Goal: Task Accomplishment & Management: Use online tool/utility

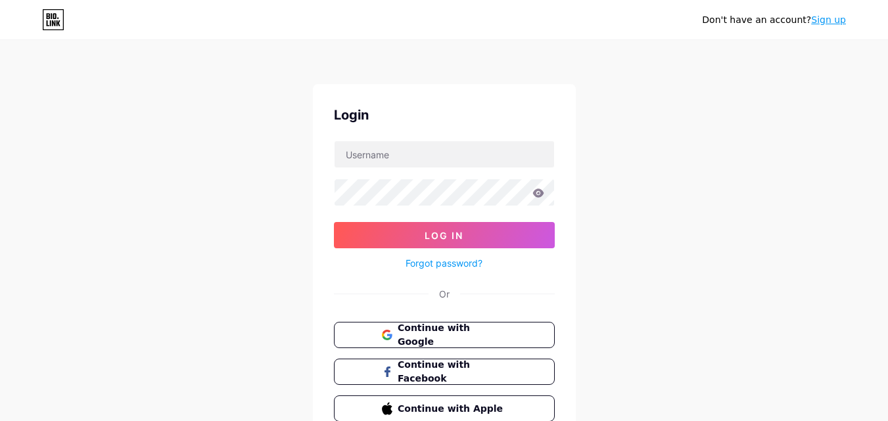
scroll to position [63, 0]
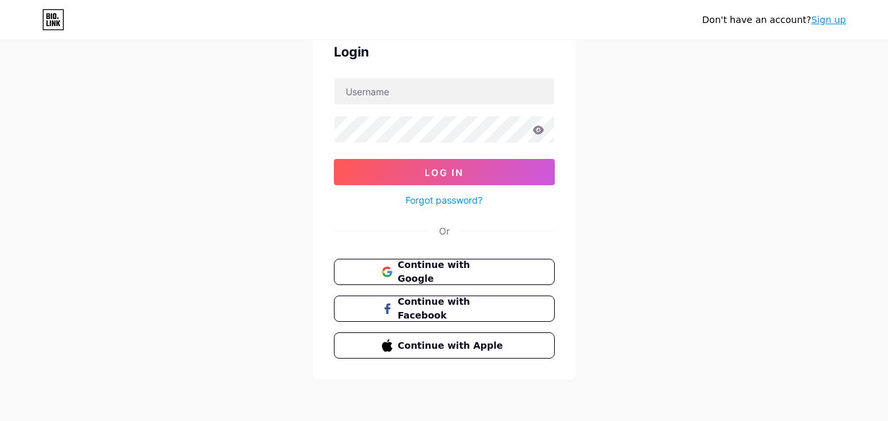
click at [831, 16] on link "Sign up" at bounding box center [828, 19] width 35 height 11
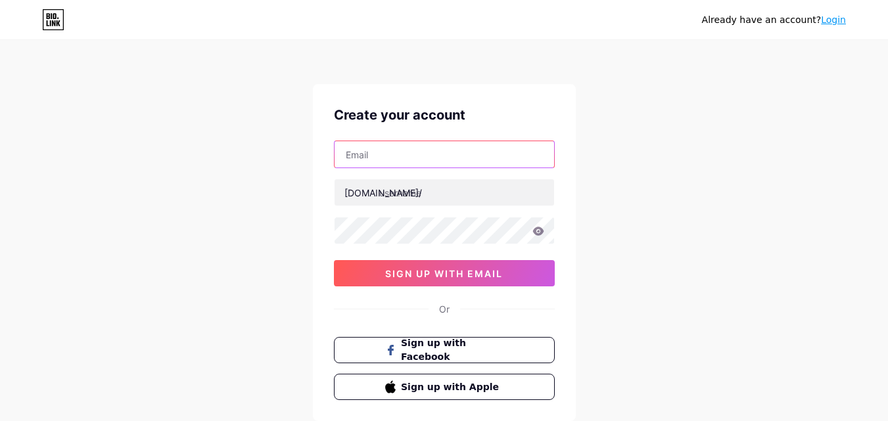
click at [360, 147] on input "text" at bounding box center [445, 154] width 220 height 26
type input "[EMAIL_ADDRESS][DOMAIN_NAME]"
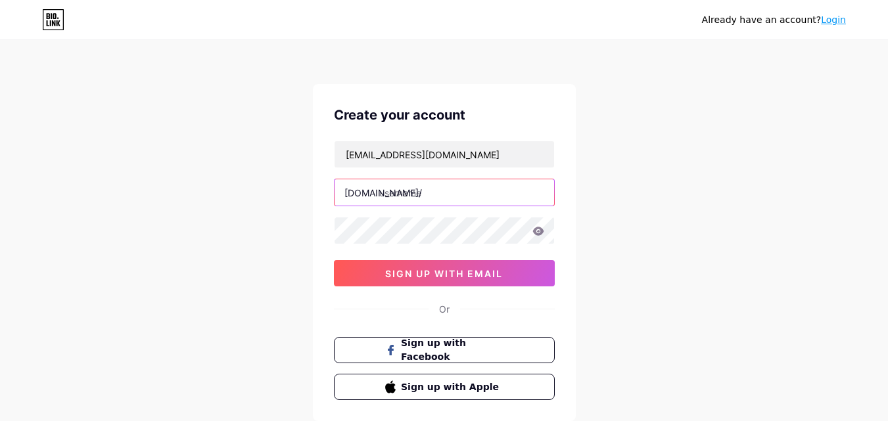
click at [432, 188] on input "text" at bounding box center [445, 192] width 220 height 26
type input "scarlettbrown"
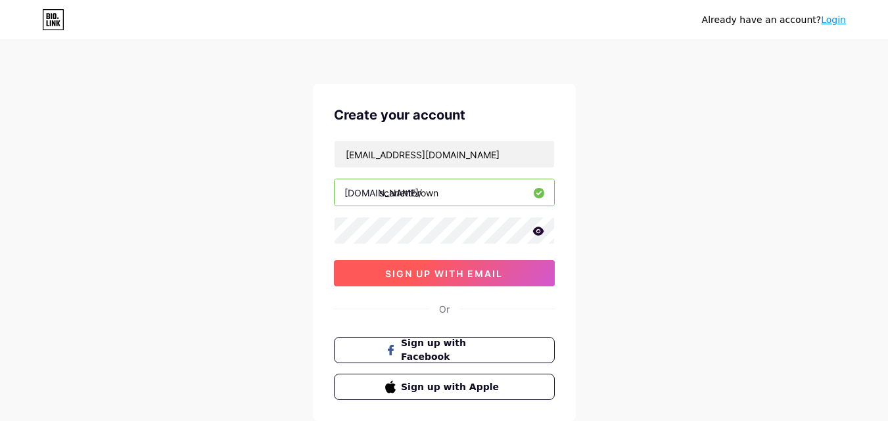
click at [456, 271] on span "sign up with email" at bounding box center [444, 273] width 118 height 11
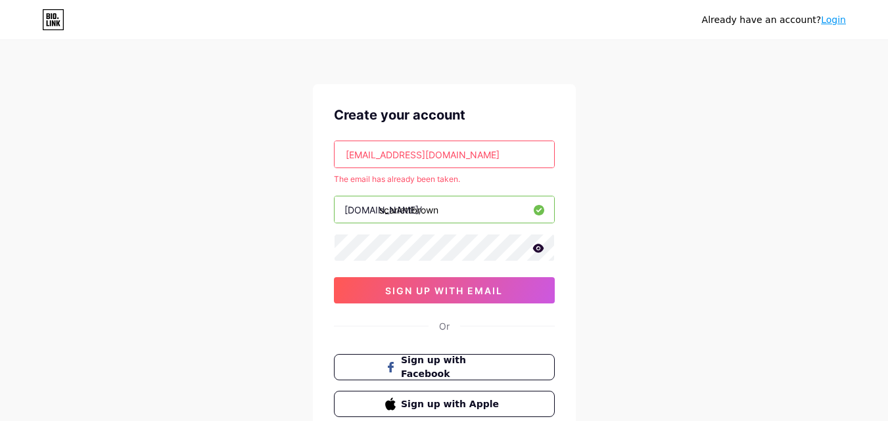
click at [826, 17] on link "Login" at bounding box center [833, 19] width 25 height 11
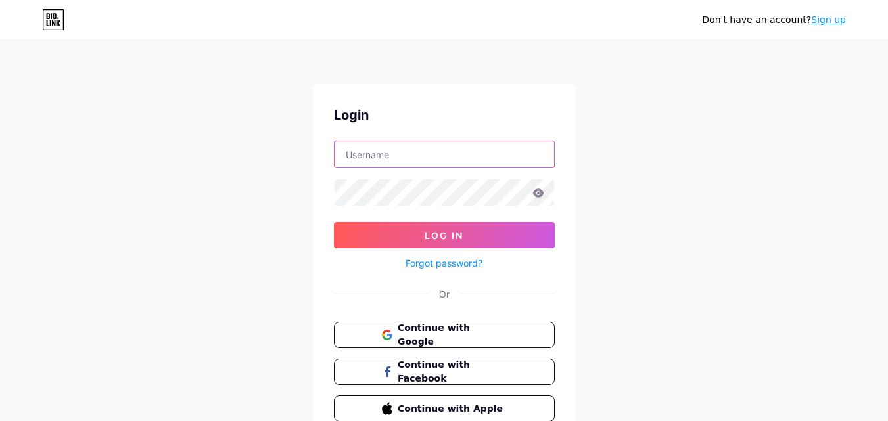
click at [377, 143] on input "text" at bounding box center [445, 154] width 220 height 26
type input "Scarlett_Brown"
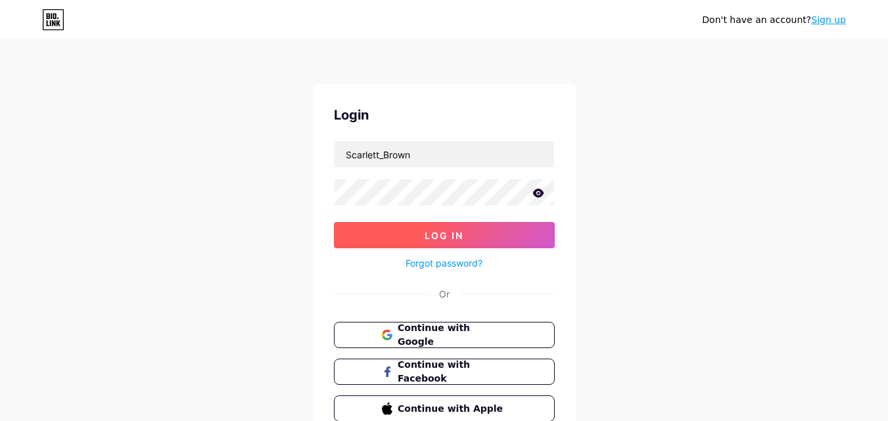
click at [418, 227] on button "Log In" at bounding box center [444, 235] width 221 height 26
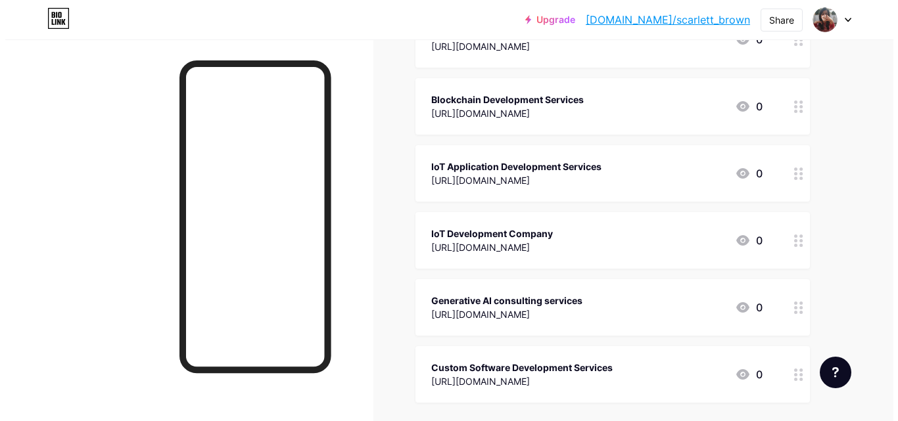
scroll to position [66, 0]
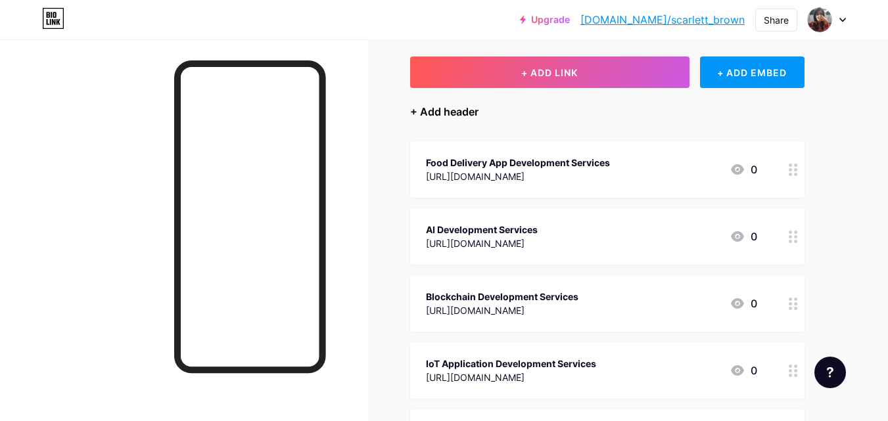
click at [425, 107] on div "+ Add header" at bounding box center [444, 112] width 68 height 16
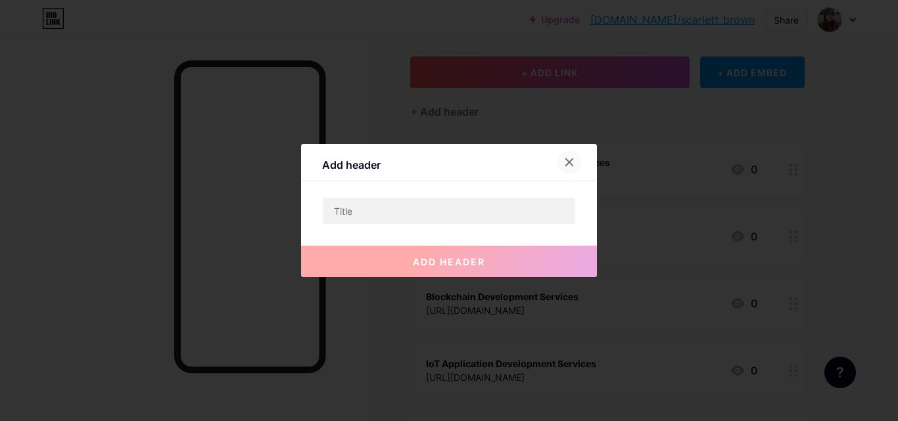
click at [567, 158] on icon at bounding box center [569, 162] width 11 height 11
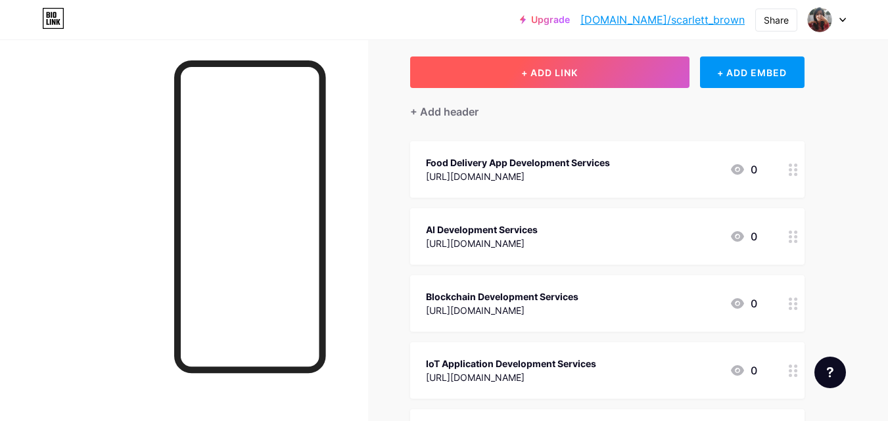
click at [537, 66] on button "+ ADD LINK" at bounding box center [549, 73] width 279 height 32
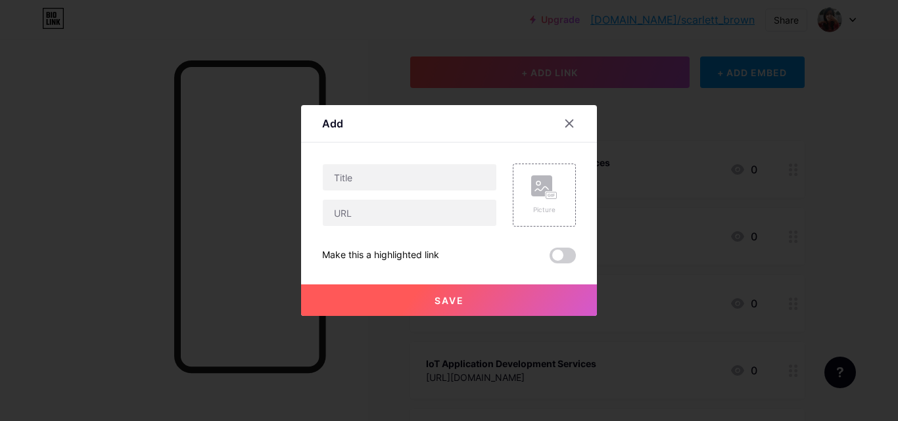
click at [382, 161] on div "Content YouTube Play YouTube video without leaving your page. ADD Vimeo Play Vi…" at bounding box center [449, 203] width 254 height 121
click at [376, 170] on input "text" at bounding box center [410, 177] width 174 height 26
click at [387, 213] on input "text" at bounding box center [410, 213] width 174 height 26
paste input "[URL][DOMAIN_NAME]"
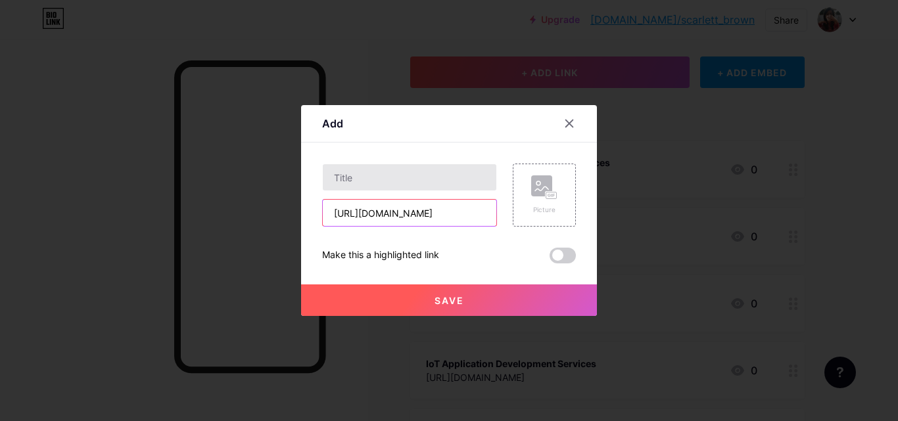
type input "[URL][DOMAIN_NAME]"
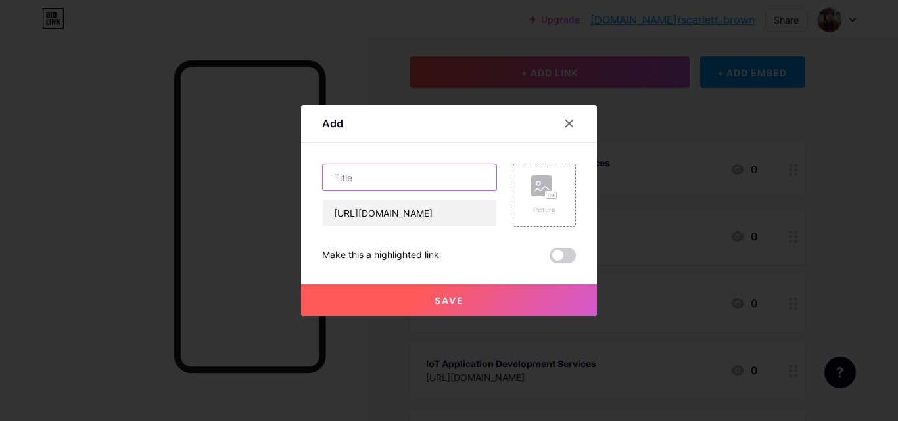
click at [371, 181] on input "text" at bounding box center [410, 177] width 174 height 26
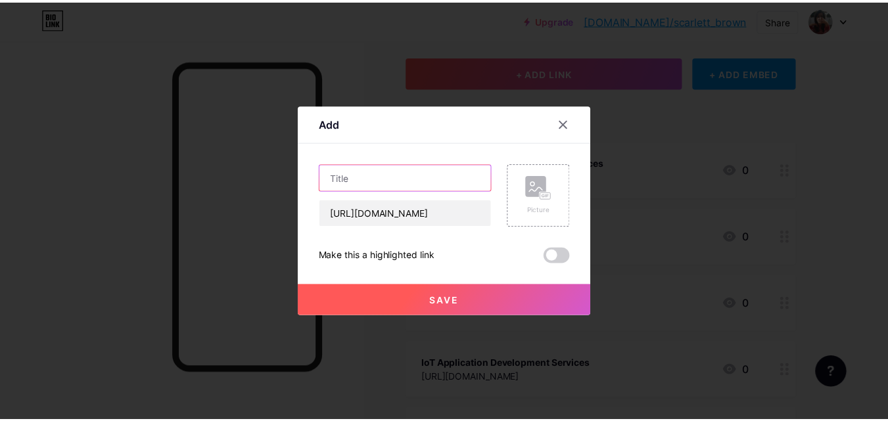
scroll to position [0, 0]
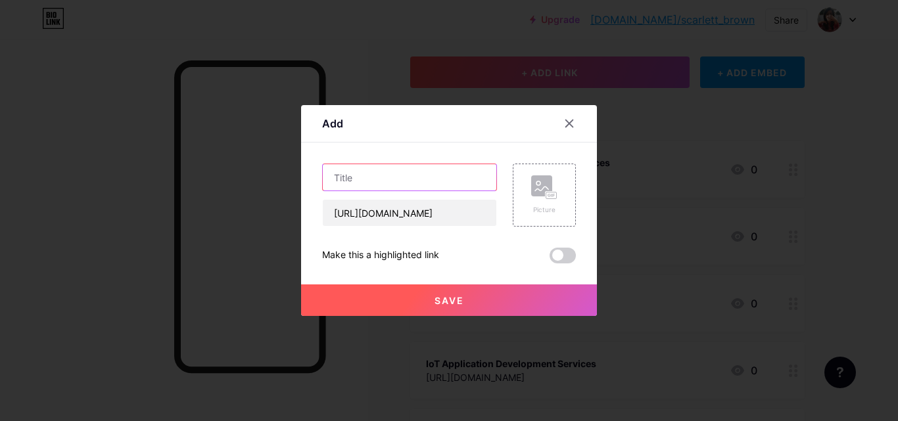
paste input "iot healthcare solutions"
click at [343, 177] on input "iot healthcare solutions" at bounding box center [410, 177] width 174 height 26
click at [357, 179] on input "IoT healthcare solutions" at bounding box center [410, 177] width 174 height 26
click at [407, 179] on input "IoT Healthcare solutions" at bounding box center [410, 177] width 174 height 26
type input "IoT Healthcare Solutions"
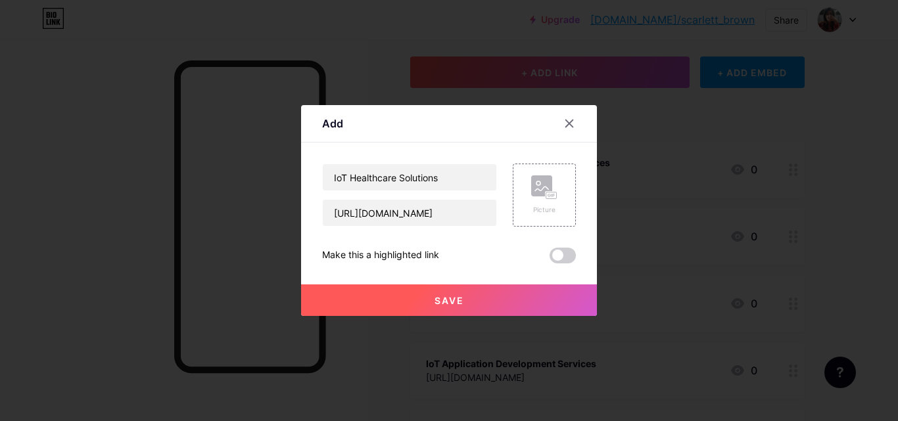
click at [446, 294] on button "Save" at bounding box center [449, 301] width 296 height 32
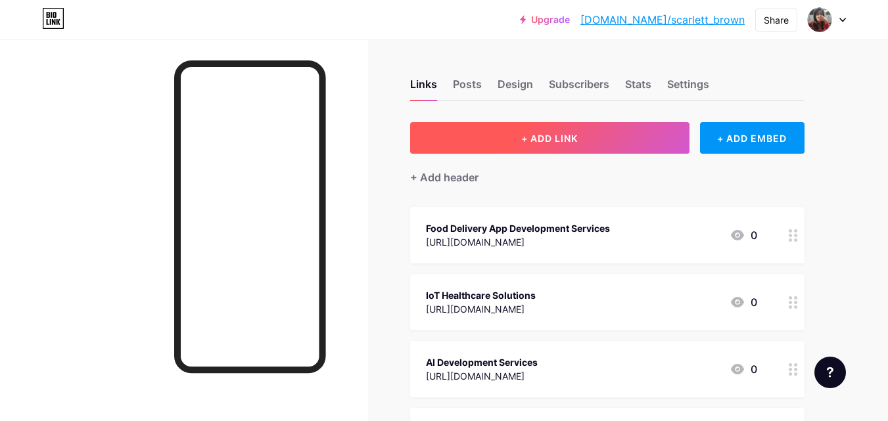
click at [539, 128] on button "+ ADD LINK" at bounding box center [549, 138] width 279 height 32
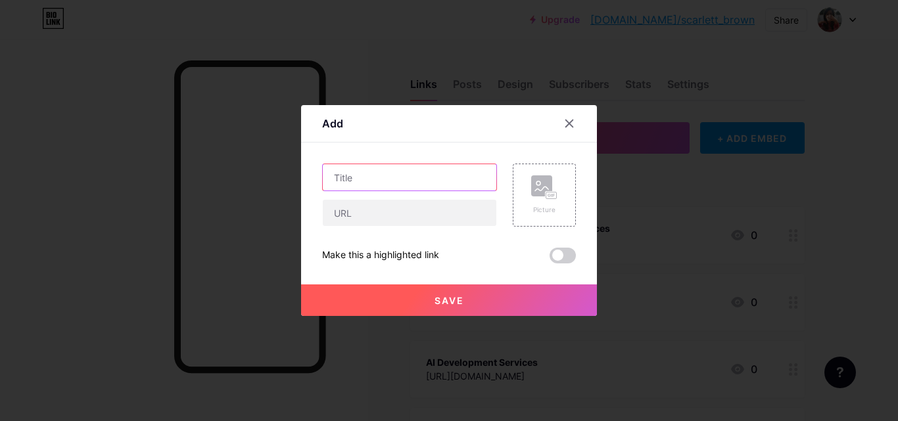
click at [365, 179] on input "text" at bounding box center [410, 177] width 174 height 26
paste input "real estate software development company"
click at [452, 180] on input "real estate software development company" at bounding box center [410, 177] width 174 height 26
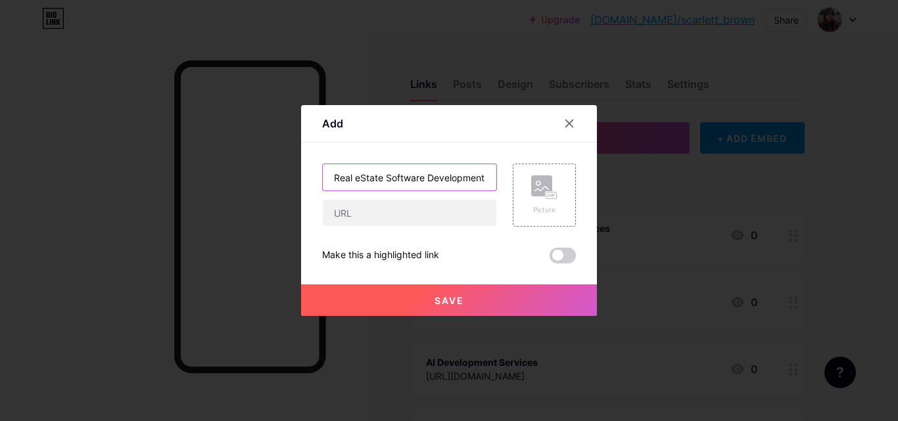
type input "Real eState Software Development Company"
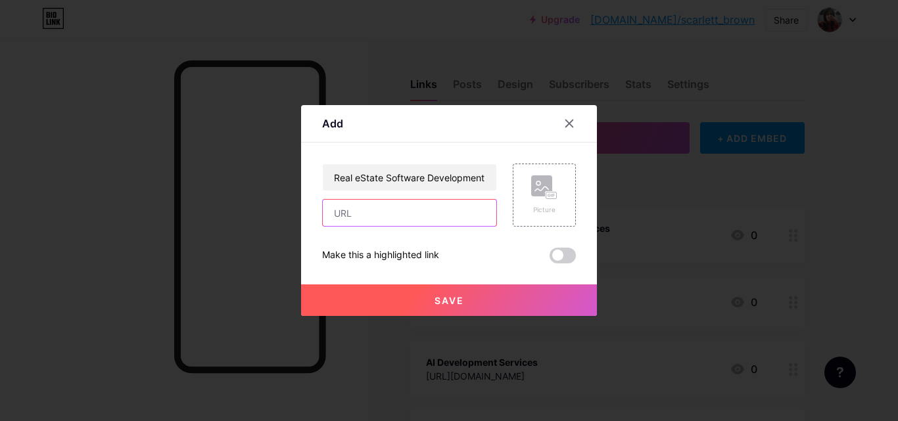
click at [373, 212] on input "text" at bounding box center [410, 213] width 174 height 26
paste input "[URL][DOMAIN_NAME]"
type input "[URL][DOMAIN_NAME]"
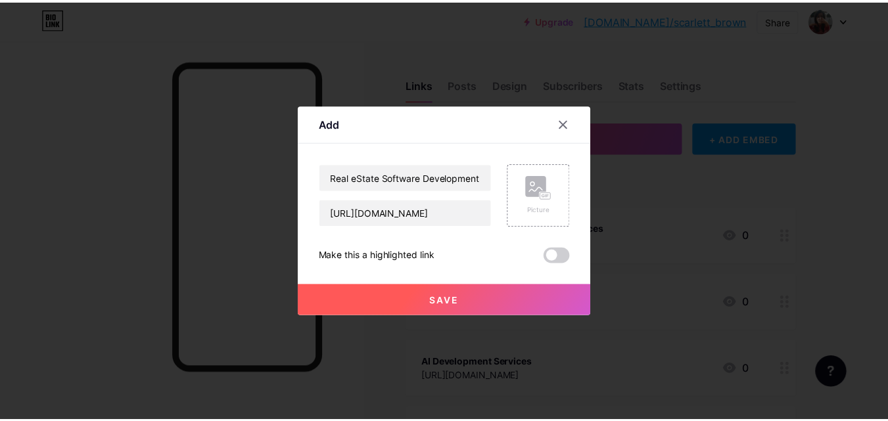
scroll to position [0, 0]
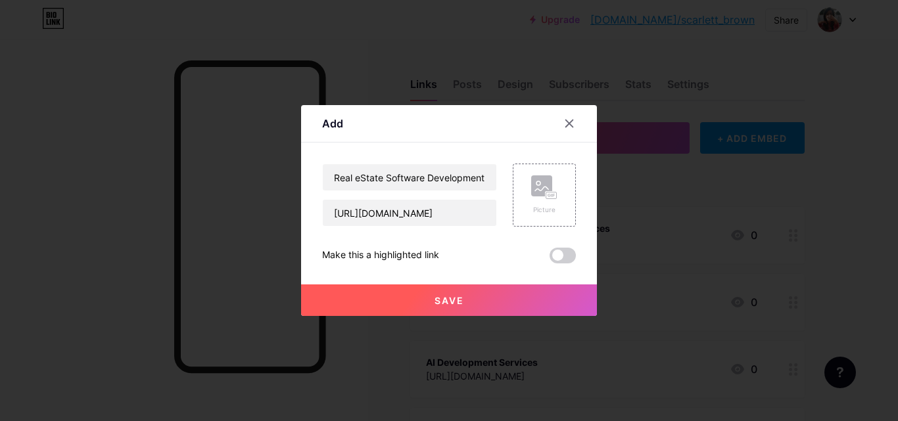
click at [451, 295] on span "Save" at bounding box center [449, 300] width 30 height 11
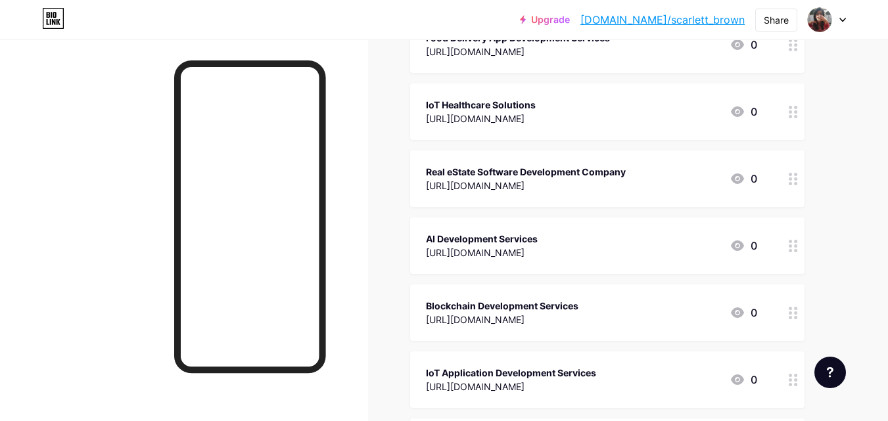
scroll to position [131, 0]
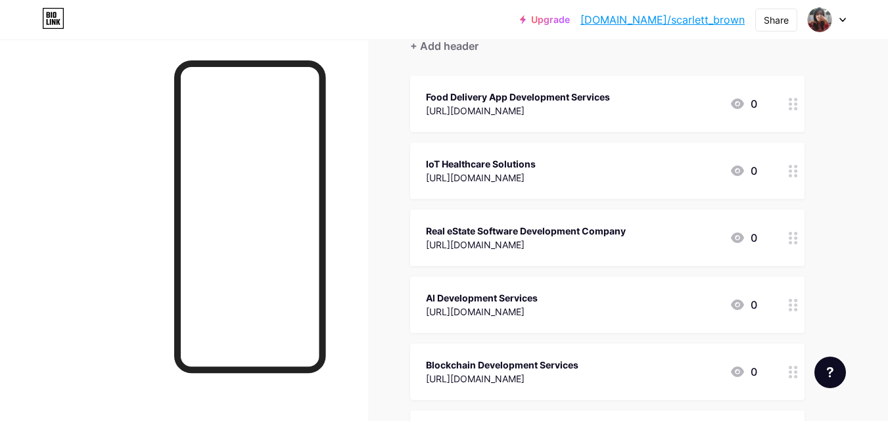
click at [512, 229] on div "Real eState Software Development Company" at bounding box center [526, 231] width 200 height 14
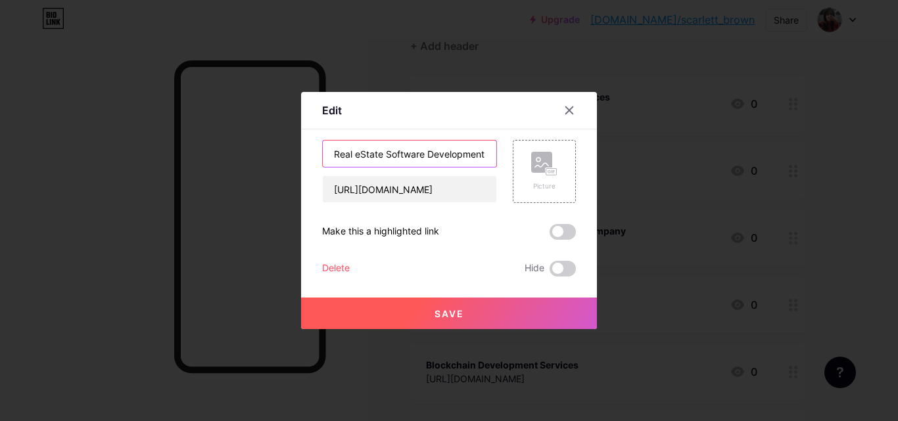
click at [362, 152] on input "Real eState Software Development Company" at bounding box center [410, 154] width 174 height 26
type input "Real State Software Development Company"
click at [459, 308] on span "Save" at bounding box center [449, 313] width 30 height 11
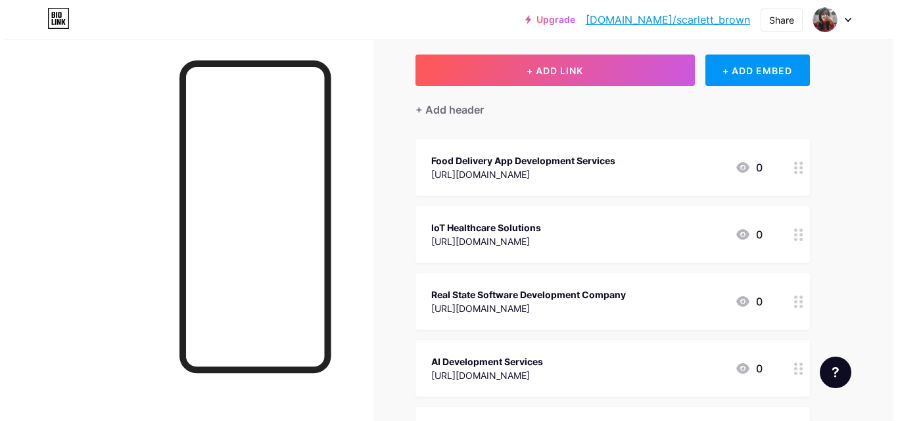
scroll to position [0, 0]
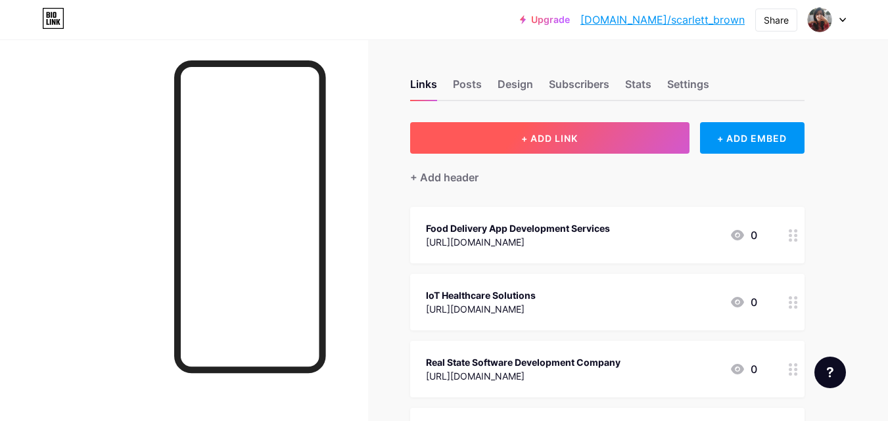
click at [528, 127] on button "+ ADD LINK" at bounding box center [549, 138] width 279 height 32
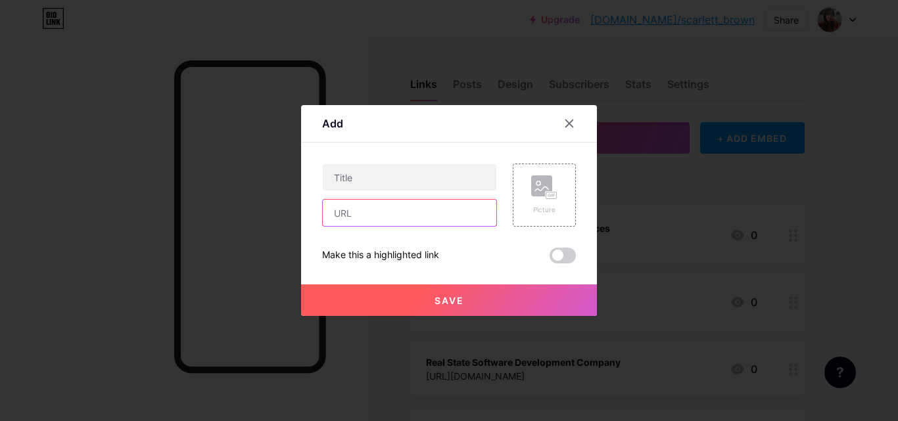
click at [390, 208] on input "text" at bounding box center [410, 213] width 174 height 26
paste input "fintech software development company"
click at [449, 213] on input "fintech software development company" at bounding box center [410, 213] width 174 height 26
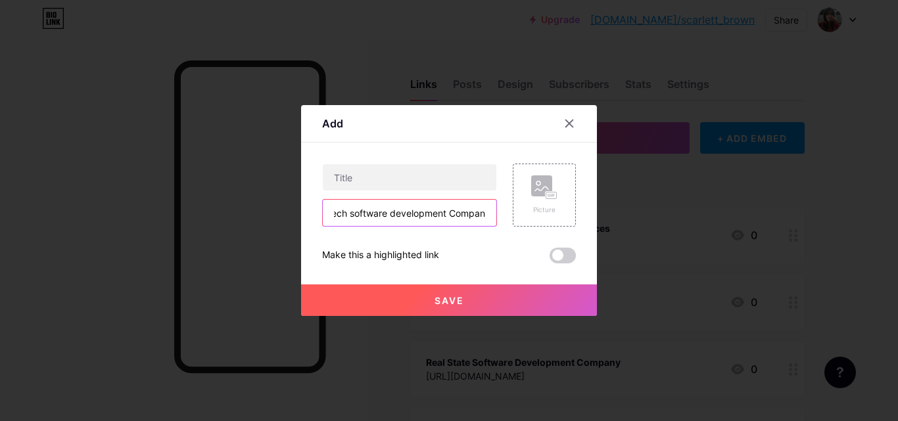
click at [397, 212] on input "fintech software development Company" at bounding box center [410, 213] width 174 height 26
click at [353, 213] on input "fintech software Development Company" at bounding box center [410, 213] width 174 height 26
drag, startPoint x: 353, startPoint y: 210, endPoint x: 331, endPoint y: 212, distance: 21.8
click at [331, 212] on input "fintech Software Development Company" at bounding box center [410, 213] width 174 height 26
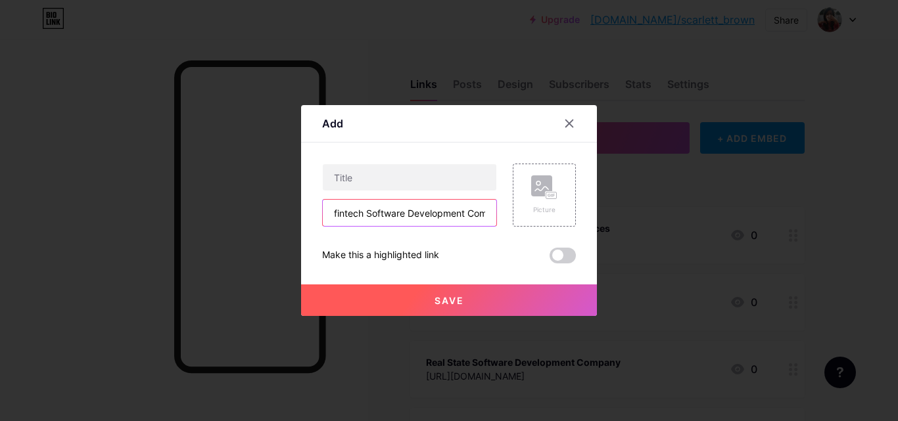
click at [360, 211] on input "fintech Software Development Company" at bounding box center [410, 213] width 174 height 26
click at [338, 213] on input "fintech Software Development Company" at bounding box center [410, 213] width 174 height 26
type input "Fintech Software Development Company"
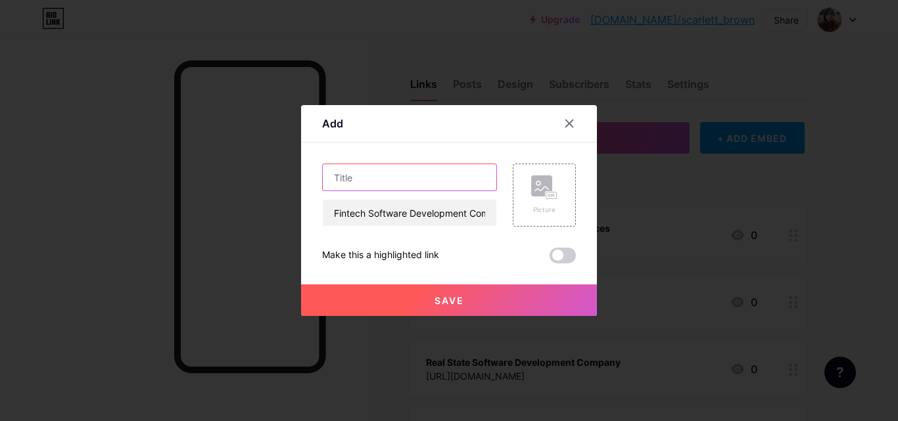
click at [394, 187] on input "text" at bounding box center [410, 177] width 174 height 26
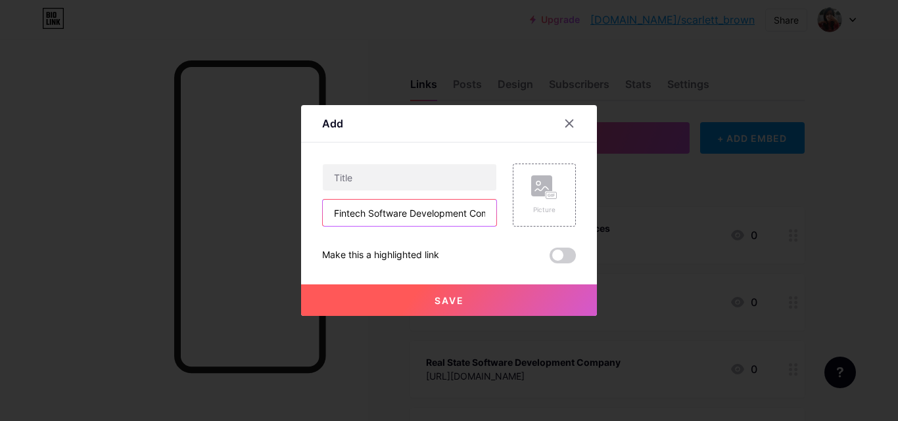
click at [431, 210] on input "Fintech Software Development Company" at bounding box center [410, 213] width 174 height 26
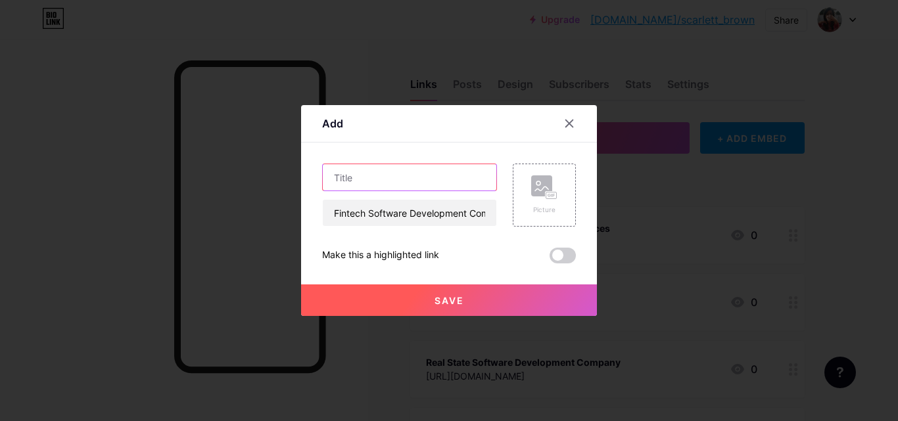
click at [397, 179] on input "text" at bounding box center [410, 177] width 174 height 26
paste input "Fintech Software Development Company"
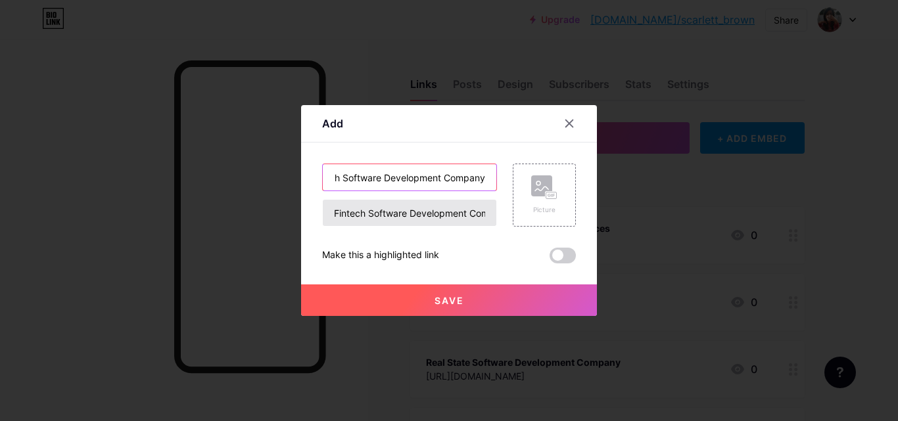
type input "Fintech Software Development Company"
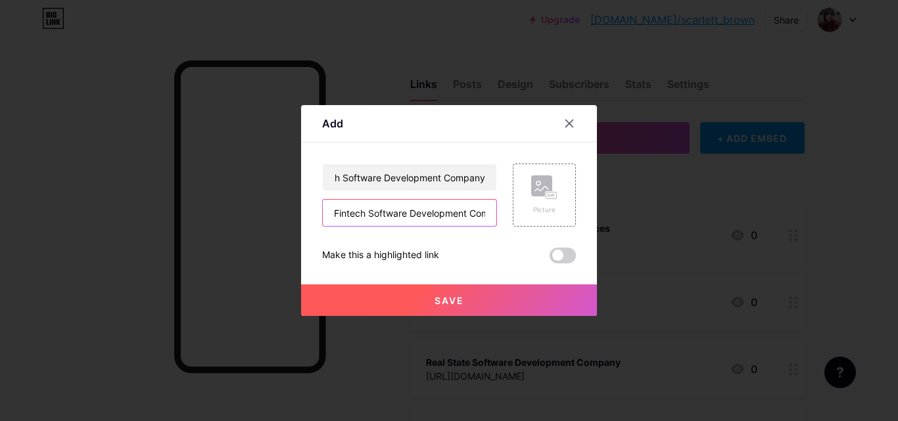
scroll to position [0, 0]
click at [411, 218] on input "Fintech Software Development Company" at bounding box center [410, 213] width 174 height 26
paste input "[URL][DOMAIN_NAME]"
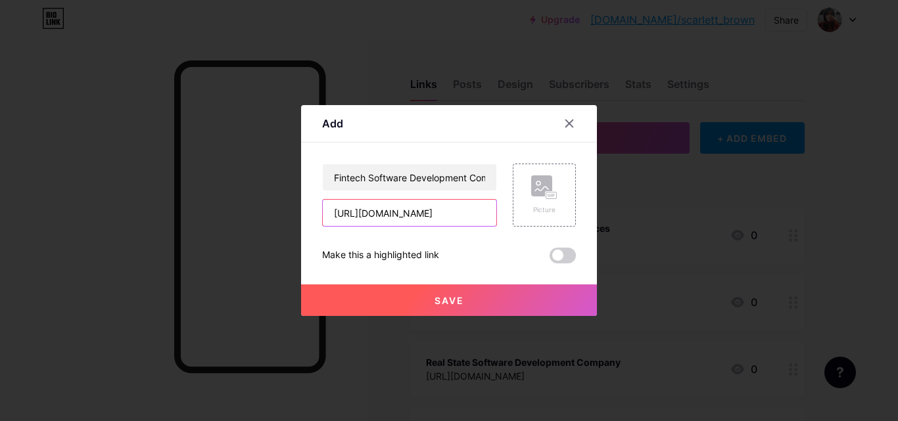
scroll to position [0, 102]
type input "[URL][DOMAIN_NAME]"
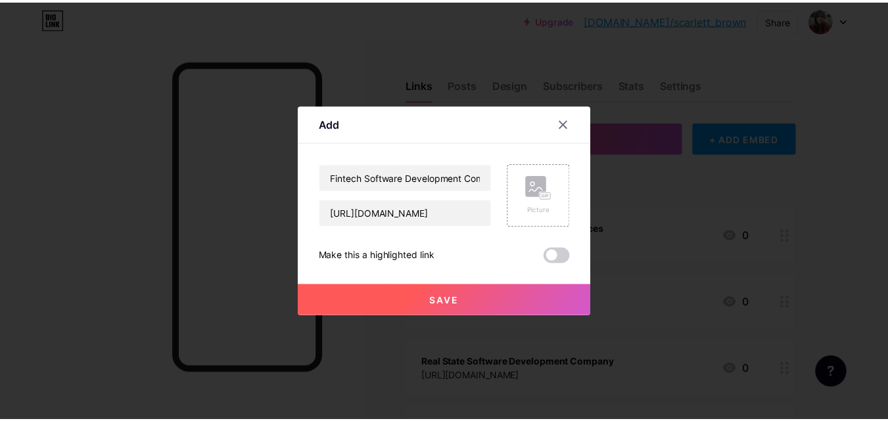
scroll to position [0, 0]
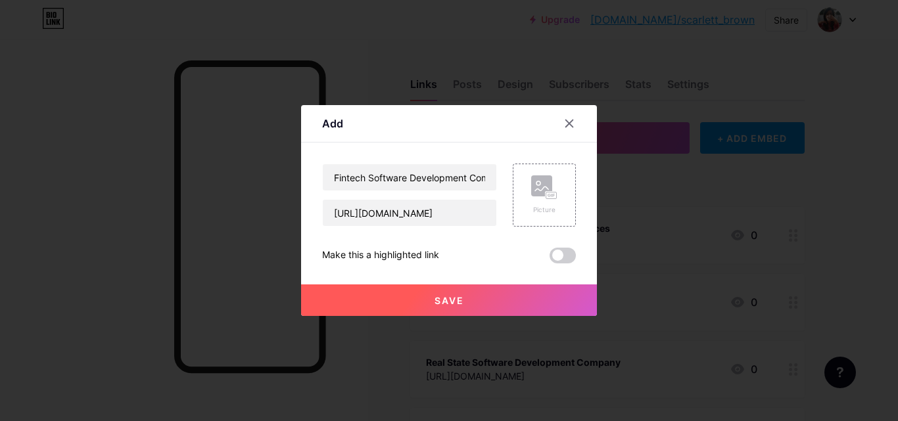
click at [452, 304] on span "Save" at bounding box center [449, 300] width 30 height 11
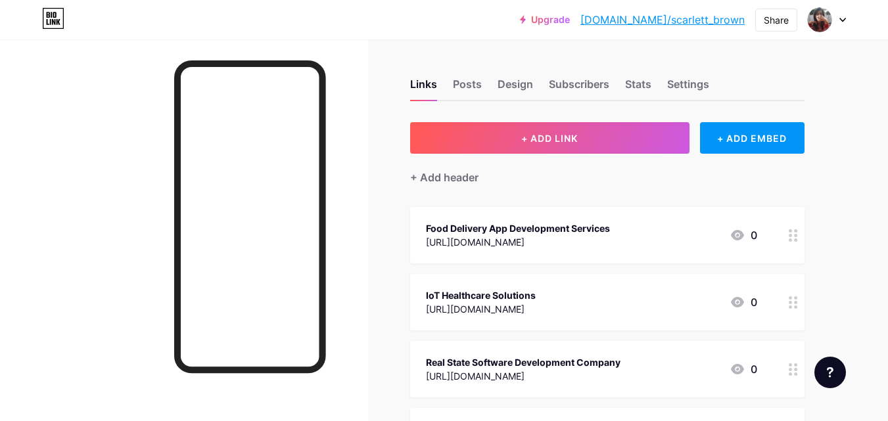
click at [712, 18] on link "[DOMAIN_NAME]/scarlett_brown" at bounding box center [662, 20] width 164 height 16
